Goal: Communication & Community: Answer question/provide support

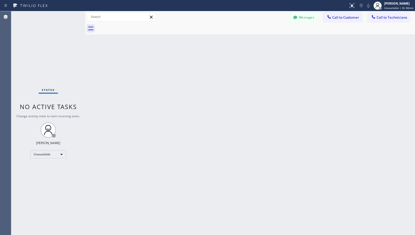
click at [222, 167] on div "Back to Dashboard Change Sender ID Customers Technicians [PHONE_NUMBER] SEARCH …" at bounding box center [250, 123] width 330 height 224
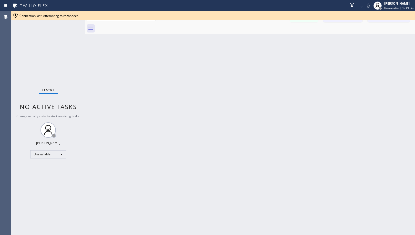
click at [186, 128] on div "Back to Dashboard Change Sender ID Customers Technicians [PHONE_NUMBER] SEARCH …" at bounding box center [250, 123] width 330 height 224
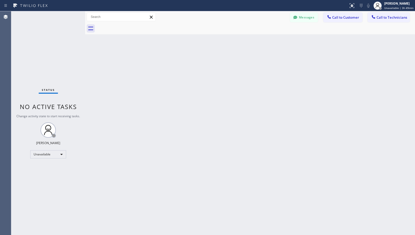
click at [180, 232] on div "Back to Dashboard Change Sender ID Customers Technicians [PHONE_NUMBER] SEARCH …" at bounding box center [250, 123] width 330 height 224
click at [206, 192] on div "Back to Dashboard Change Sender ID Customers Technicians [PHONE_NUMBER] SEARCH …" at bounding box center [250, 123] width 330 height 224
click at [178, 170] on div "Back to Dashboard Change Sender ID Customers Technicians [PHONE_NUMBER] SEARCH …" at bounding box center [250, 123] width 330 height 224
click at [307, 17] on button "Messages" at bounding box center [304, 18] width 28 height 10
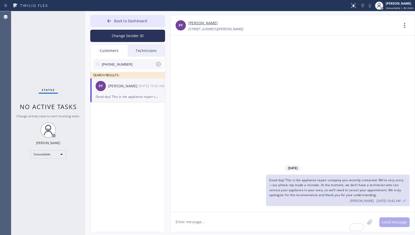
click at [127, 91] on div "PF [PERSON_NAME] [DATE] 10:42 AM" at bounding box center [128, 85] width 75 height 15
drag, startPoint x: 135, startPoint y: 66, endPoint x: 88, endPoint y: 67, distance: 47.5
click at [88, 67] on div "Back to Dashboard Change Sender ID Customers Technicians [PHONE_NUMBER] SEARCH …" at bounding box center [250, 123] width 330 height 224
paste input "562) 458-2222"
type input "[PHONE_NUMBER]"
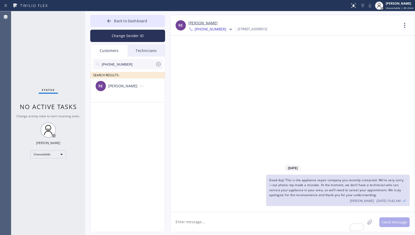
click at [131, 92] on div "RE [PERSON_NAME] --:--" at bounding box center [128, 85] width 75 height 15
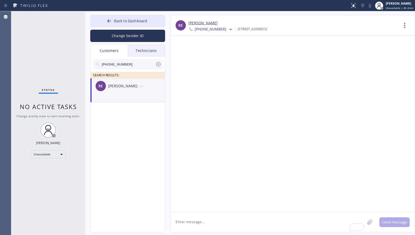
click at [214, 225] on textarea "To enrich screen reader interactions, please activate Accessibility in Grammarl…" at bounding box center [268, 223] width 195 height 20
paste textarea "Hi [PERSON_NAME], I hope you're doing well. I just wanted to inform you that ou…"
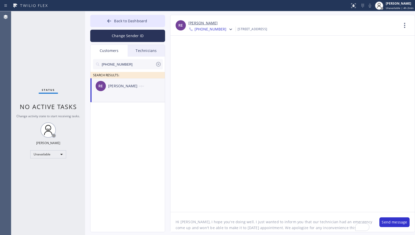
type textarea "Hi [PERSON_NAME], I hope you're doing well. I just wanted to inform you that ou…"
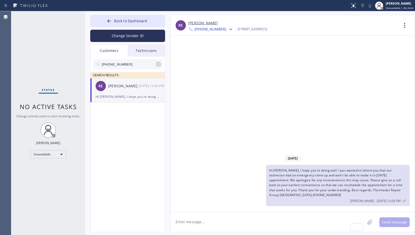
click at [217, 83] on div "[DATE] Hi [PERSON_NAME], I hope you're doing well. I just wanted to inform you …" at bounding box center [293, 124] width 244 height 177
click at [190, 13] on div "Back to Dashboard Change Sender ID Customers Technicians [PHONE_NUMBER] SEARCH …" at bounding box center [250, 123] width 330 height 224
click at [343, 178] on div "Hi [PERSON_NAME], I hope you're doing well. I just wanted to inform you that ou…" at bounding box center [338, 185] width 144 height 41
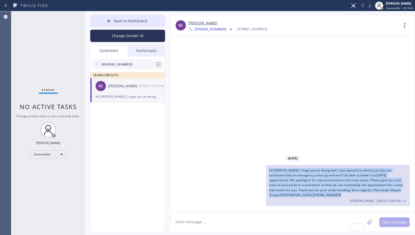
click at [343, 178] on div "Hi [PERSON_NAME], I hope you're doing well. I just wanted to inform you that ou…" at bounding box center [338, 185] width 144 height 41
copy span "Hi [PERSON_NAME], I hope you're doing well. I just wanted to inform you that ou…"
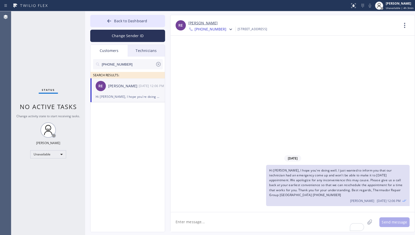
click at [207, 29] on span "[PHONE_NUMBER]" at bounding box center [211, 30] width 32 height 6
click at [229, 65] on div "[PHONE_NUMBER]" at bounding box center [218, 65] width 59 height 12
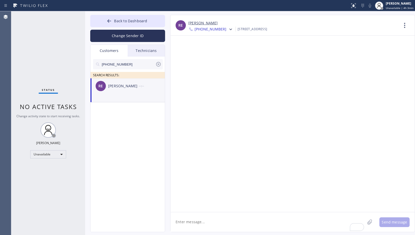
click at [269, 227] on textarea "To enrich screen reader interactions, please activate Accessibility in Grammarl…" at bounding box center [268, 223] width 195 height 20
paste textarea "Hi [PERSON_NAME], I hope you're doing well. I just wanted to inform you that ou…"
type textarea "Hi [PERSON_NAME], I hope you're doing well. I just wanted to inform you that ou…"
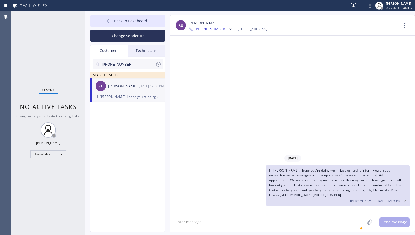
click at [243, 76] on div "[DATE] Hi [PERSON_NAME], I hope you're doing well. I just wanted to inform you …" at bounding box center [293, 124] width 244 height 177
drag, startPoint x: 126, startPoint y: 62, endPoint x: 78, endPoint y: 65, distance: 48.1
click at [68, 61] on div "Status No active tasks Change activity state to start receiving tasks. [PERSON_…" at bounding box center [213, 123] width 404 height 224
paste input "760) 601-6478"
type input "[PHONE_NUMBER]"
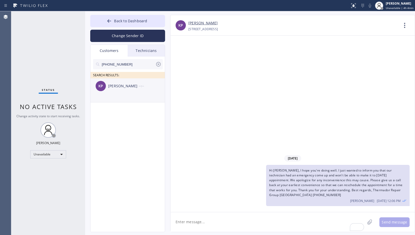
click at [127, 86] on div "[PERSON_NAME]" at bounding box center [123, 86] width 31 height 6
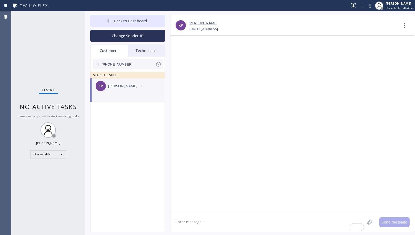
click at [128, 92] on div "KP [PERSON_NAME] --:--" at bounding box center [128, 85] width 75 height 15
click at [255, 226] on textarea "To enrich screen reader interactions, please activate Accessibility in Grammarl…" at bounding box center [268, 223] width 195 height 20
paste textarea "Hi [PERSON_NAME] , I hope you're doing well. I just wanted to inform you that o…"
type textarea "Hi [PERSON_NAME] , I hope you're doing well. I just wanted to inform you that o…"
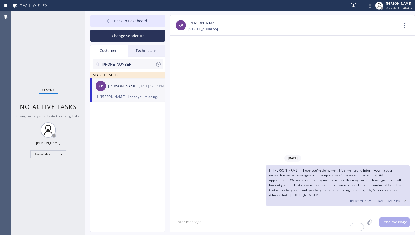
click at [229, 111] on div "[DATE] Hi [PERSON_NAME] , I hope you're doing well. I just wanted to inform you…" at bounding box center [293, 124] width 244 height 177
drag, startPoint x: 100, startPoint y: 65, endPoint x: 62, endPoint y: 69, distance: 38.0
click at [62, 69] on div "Status No active tasks Change activity state to start receiving tasks. [PERSON_…" at bounding box center [213, 123] width 404 height 224
paste input "41-9452"
type input "[PHONE_NUMBER]"
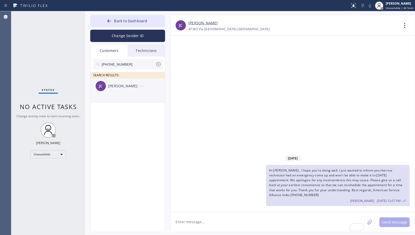
click at [141, 91] on div "[PERSON_NAME] --:--" at bounding box center [128, 85] width 75 height 15
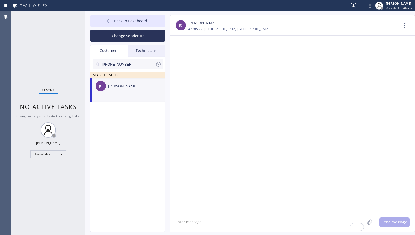
click at [245, 220] on textarea "To enrich screen reader interactions, please activate Accessibility in Grammarl…" at bounding box center [268, 223] width 195 height 20
paste textarea "Hi [PERSON_NAME] , I hope you're doing well. I just wanted to inform you that o…"
type textarea "Hi [PERSON_NAME] , I hope you're doing well. I just wanted to inform you that o…"
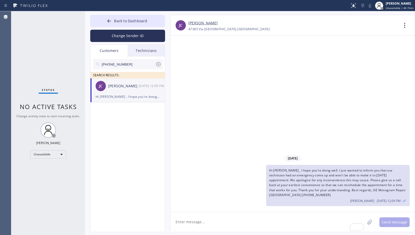
drag, startPoint x: 138, startPoint y: 64, endPoint x: 49, endPoint y: 64, distance: 89.0
click at [49, 64] on div "Status No active tasks Change activity state to start receiving tasks. [PERSON_…" at bounding box center [213, 123] width 404 height 224
paste input "909) 965-1056"
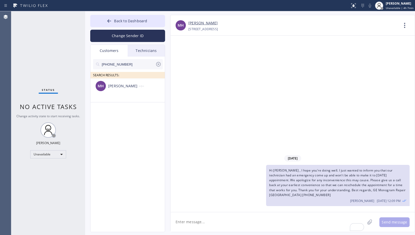
type input "[PHONE_NUMBER]"
click at [133, 91] on div "MH [PERSON_NAME] --:--" at bounding box center [128, 85] width 75 height 15
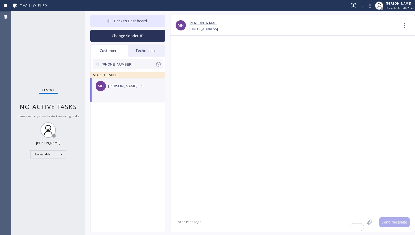
click at [292, 221] on textarea "To enrich screen reader interactions, please activate Accessibility in Grammarl…" at bounding box center [268, 223] width 195 height 20
paste textarea "Hi [PERSON_NAME] , I hope you're doing well. I just wanted to inform you that o…"
type textarea "Hi [PERSON_NAME] , I hope you're doing well. I just wanted to inform you that o…"
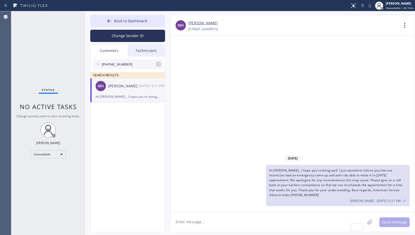
click at [324, 82] on div "[DATE] Hi [PERSON_NAME] , I hope you're doing well. I just wanted to inform you…" at bounding box center [293, 124] width 244 height 177
click at [147, 18] on button "Back to Dashboard" at bounding box center [127, 21] width 75 height 12
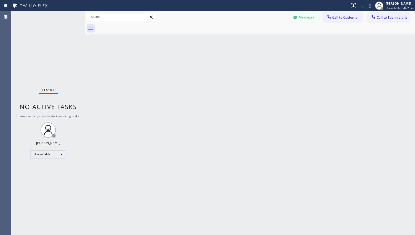
click at [339, 126] on div "Back to Dashboard Change Sender ID Customers Technicians [PHONE_NUMBER] SEARCH …" at bounding box center [250, 123] width 330 height 224
click at [382, 6] on icon at bounding box center [379, 6] width 6 height 6
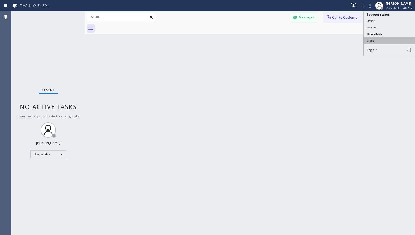
click at [377, 38] on button "Break" at bounding box center [389, 40] width 51 height 7
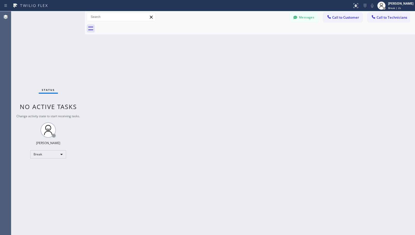
click at [166, 221] on div "Back to Dashboard Change Sender ID Customers Technicians [PHONE_NUMBER] SEARCH …" at bounding box center [250, 123] width 330 height 224
click at [395, 9] on span "Break | 35:15" at bounding box center [396, 8] width 17 height 4
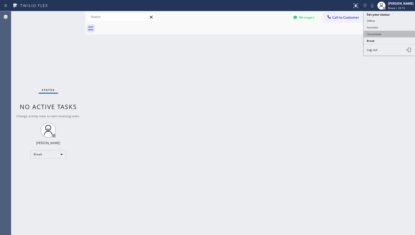
click at [385, 34] on button "Unavailable" at bounding box center [389, 34] width 51 height 7
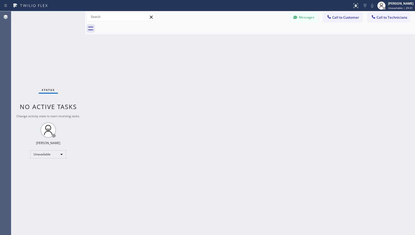
drag, startPoint x: 170, startPoint y: 163, endPoint x: 173, endPoint y: 204, distance: 40.4
click at [172, 177] on div "Back to Dashboard Change Sender ID Customers Technicians [PHONE_NUMBER] SEARCH …" at bounding box center [250, 123] width 330 height 224
